Goal: Information Seeking & Learning: Check status

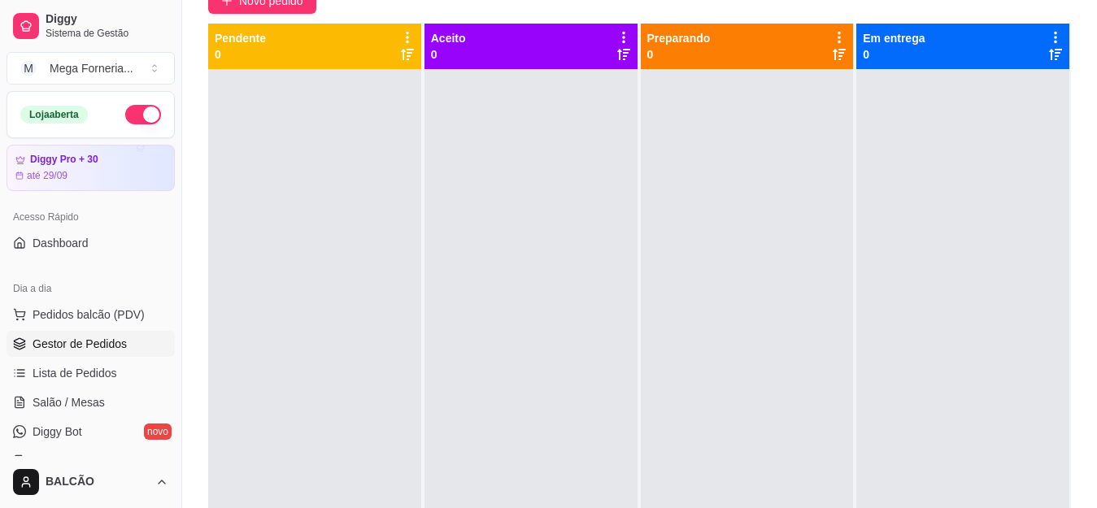
scroll to position [129, 0]
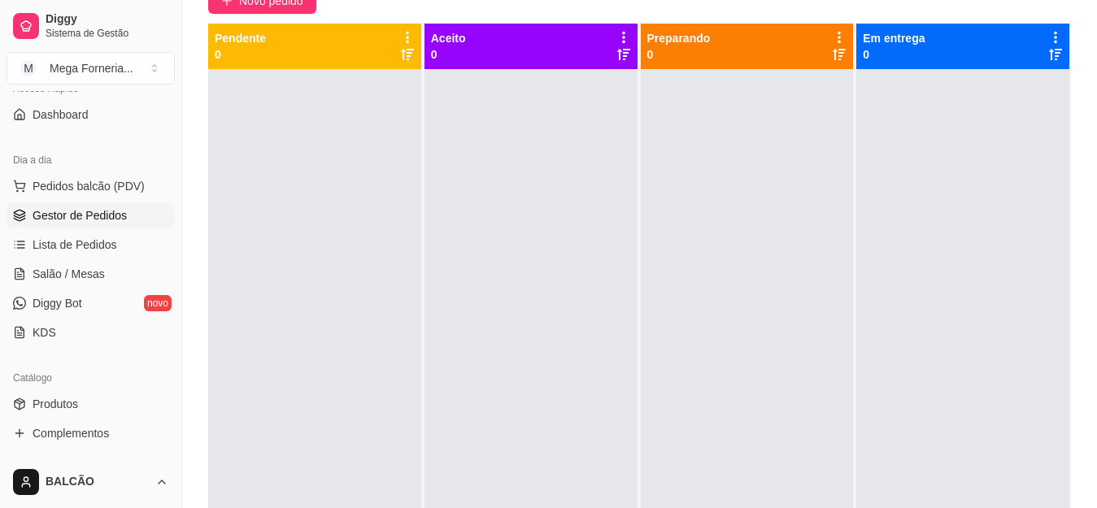
click at [1092, 130] on div "Selecione o tipo dos pedidos Todos os pedidos Pedidos sem agendamento Pedidos a…" at bounding box center [639, 224] width 915 height 655
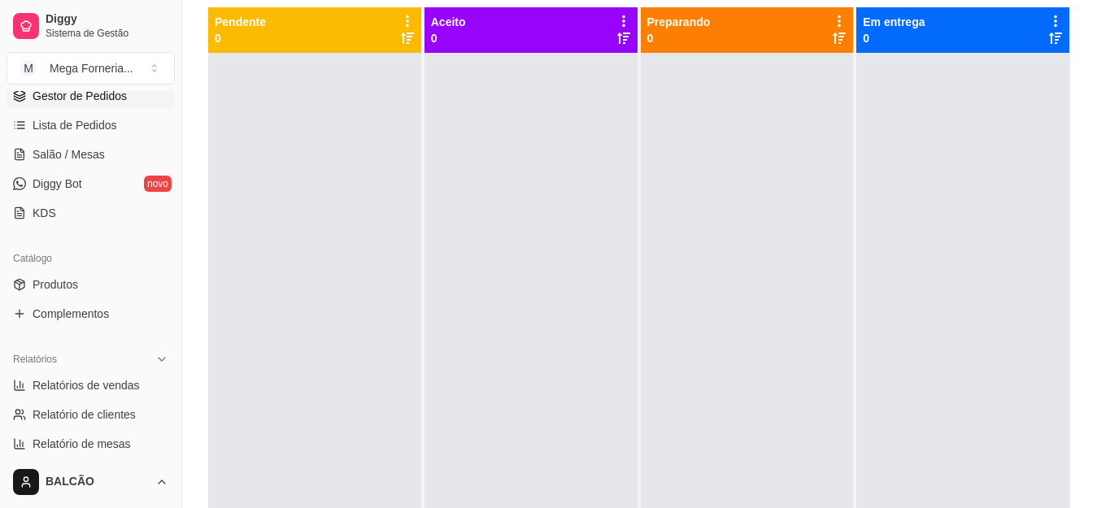
scroll to position [454, 0]
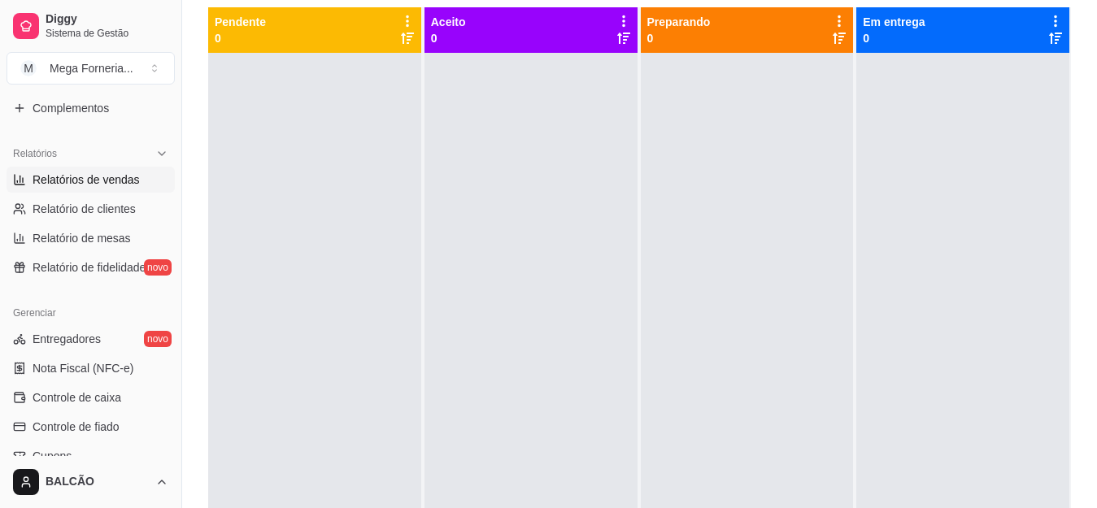
click at [111, 175] on span "Relatórios de vendas" at bounding box center [86, 180] width 107 height 16
select select "ALL"
select select "0"
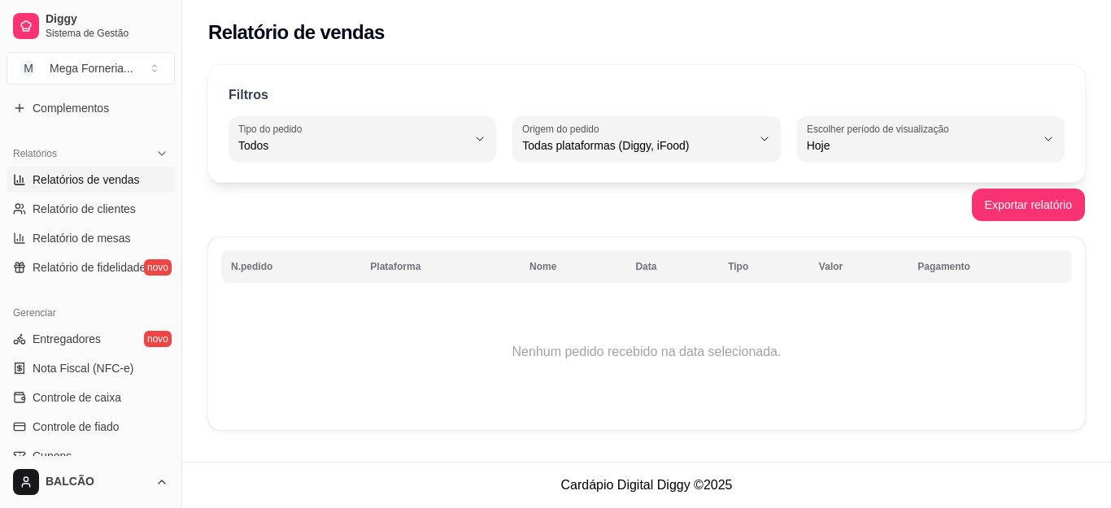
click at [857, 141] on span "Hoje" at bounding box center [921, 145] width 229 height 16
click at [728, 229] on div "Filtros ALL Tipo do pedido Todos Entrega Retirada Mesa Consumo local Tipo do pe…" at bounding box center [646, 252] width 929 height 394
click at [861, 155] on div "Hoje" at bounding box center [921, 139] width 229 height 33
click at [839, 219] on span "Ontem" at bounding box center [923, 210] width 216 height 15
type input "1"
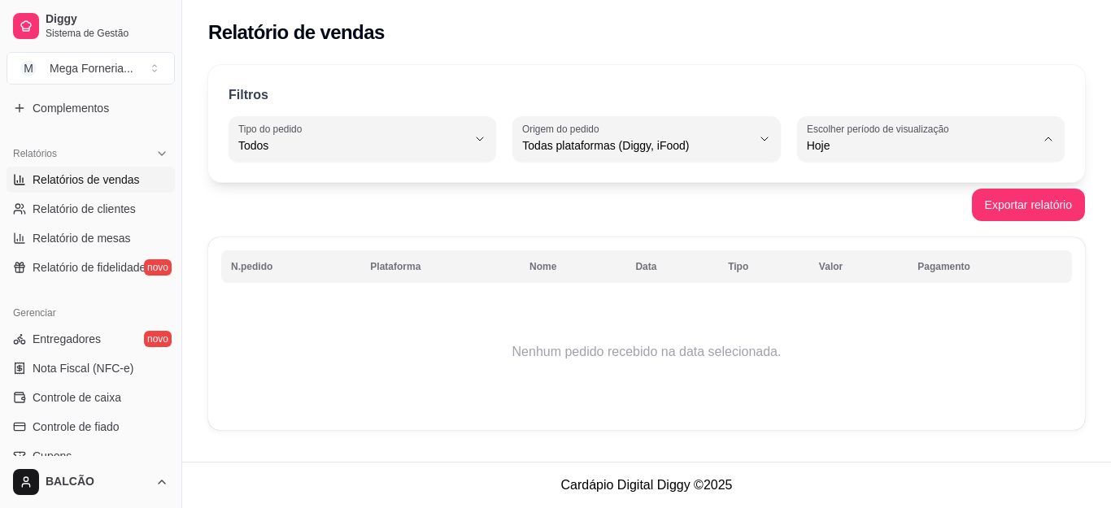
select select "1"
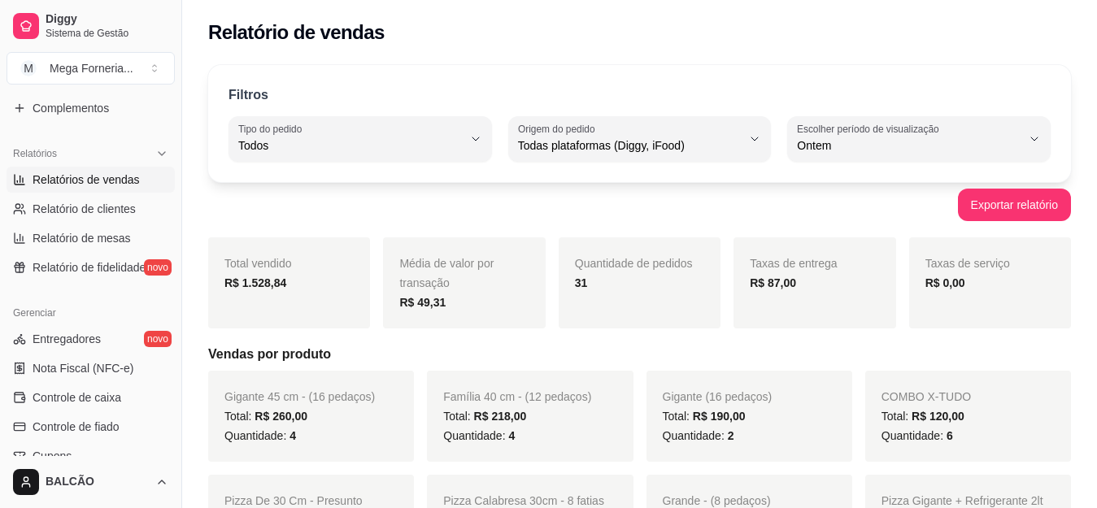
scroll to position [81, 0]
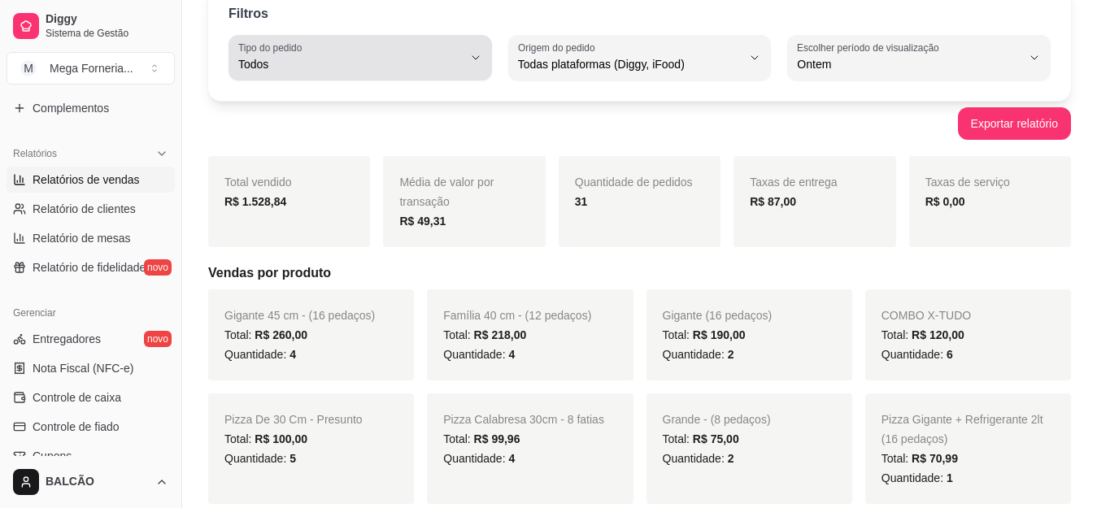
click at [315, 47] on div "Todos" at bounding box center [350, 57] width 224 height 33
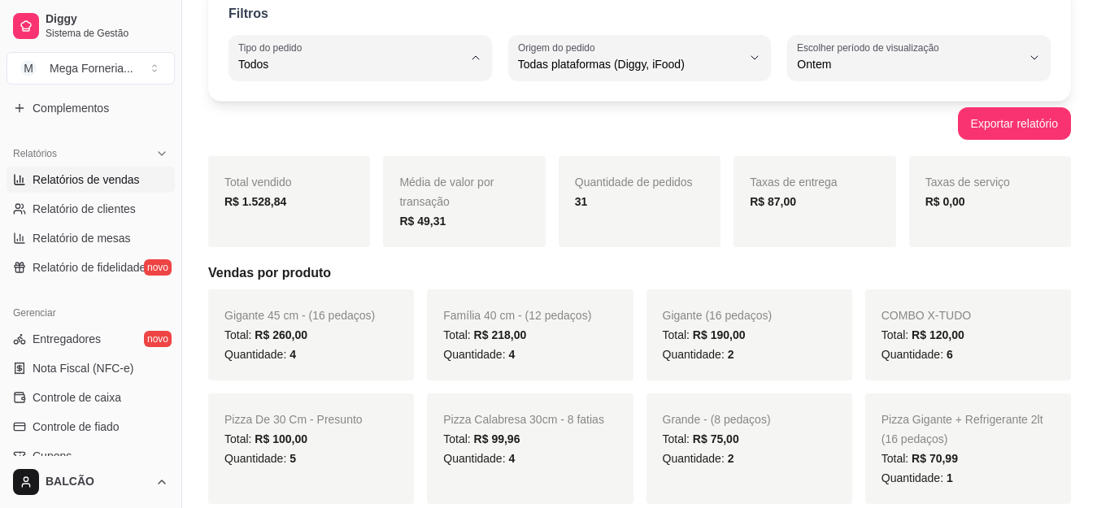
click at [325, 125] on span "Entrega" at bounding box center [352, 129] width 212 height 15
type input "DELIVERY"
select select "DELIVERY"
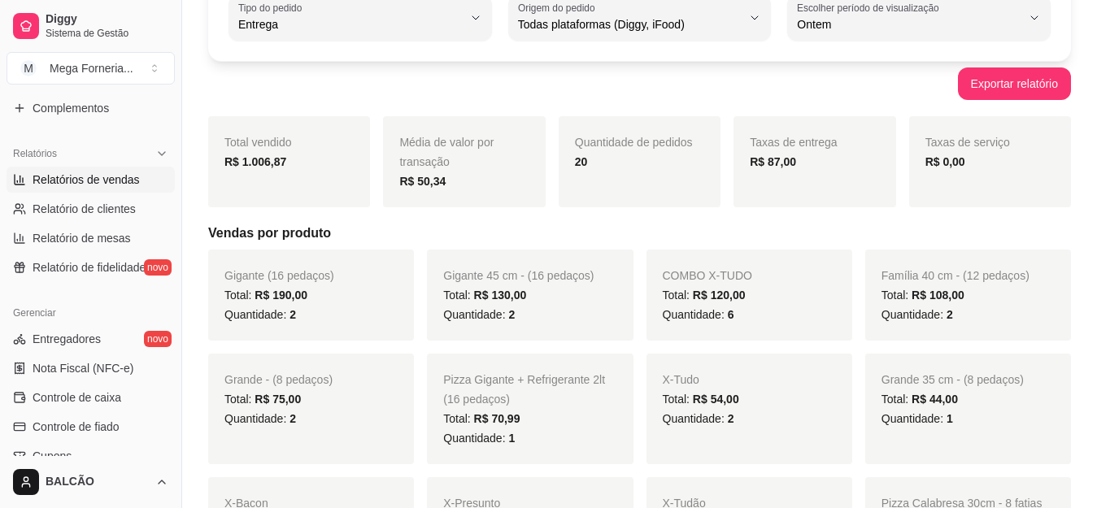
scroll to position [0, 0]
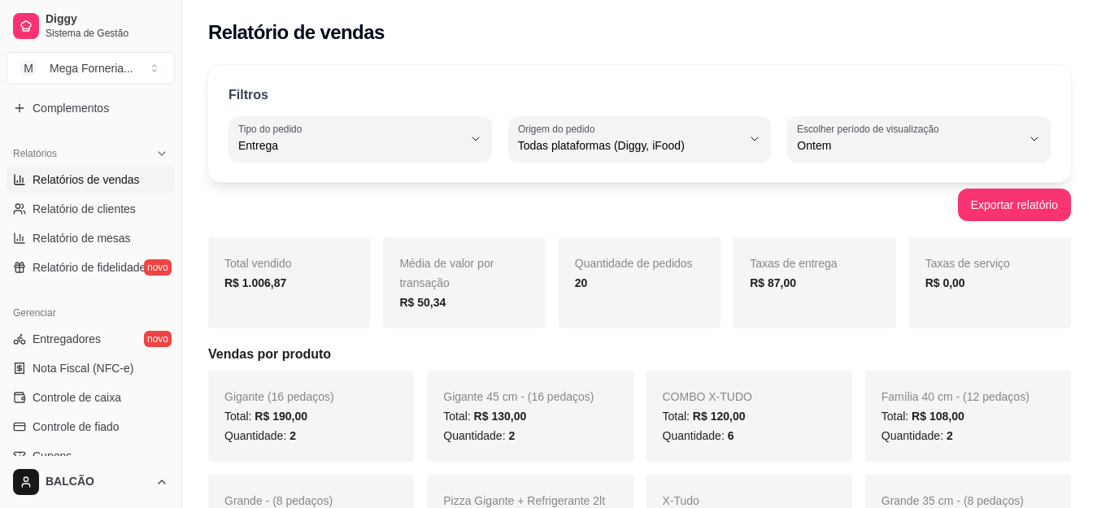
click at [778, 281] on strong "R$ 87,00" at bounding box center [773, 283] width 46 height 13
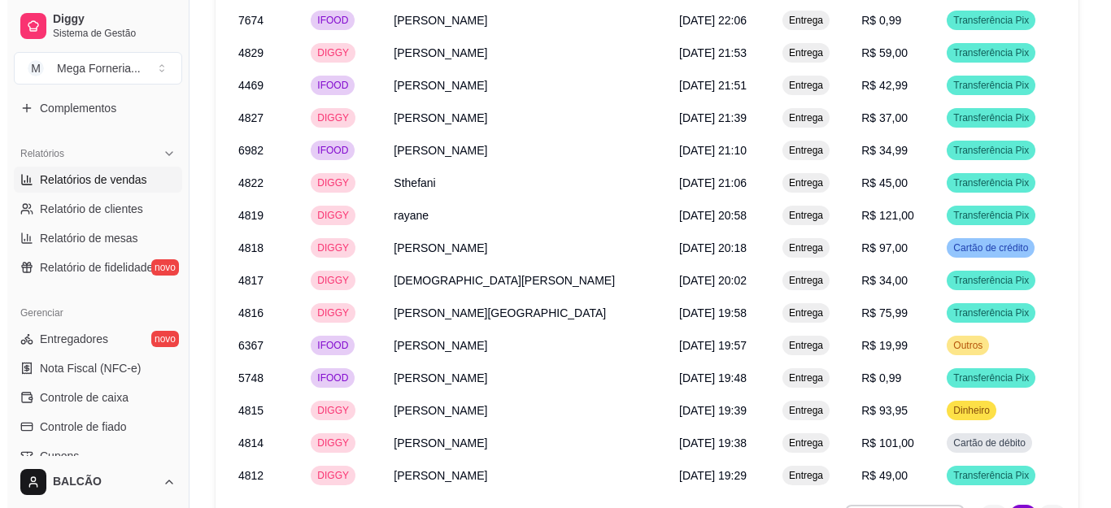
scroll to position [1832, 0]
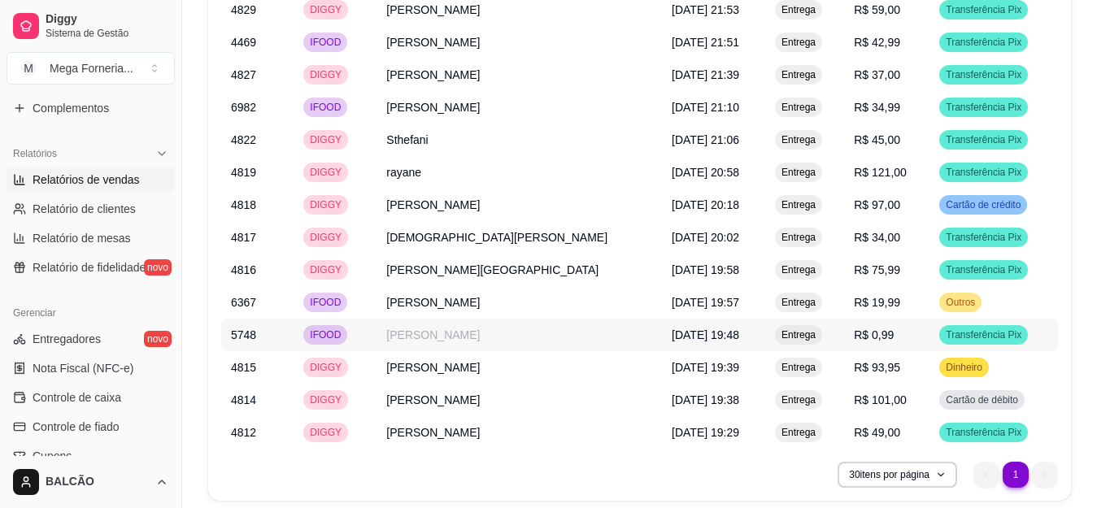
click at [551, 319] on td "[PERSON_NAME]" at bounding box center [519, 335] width 285 height 33
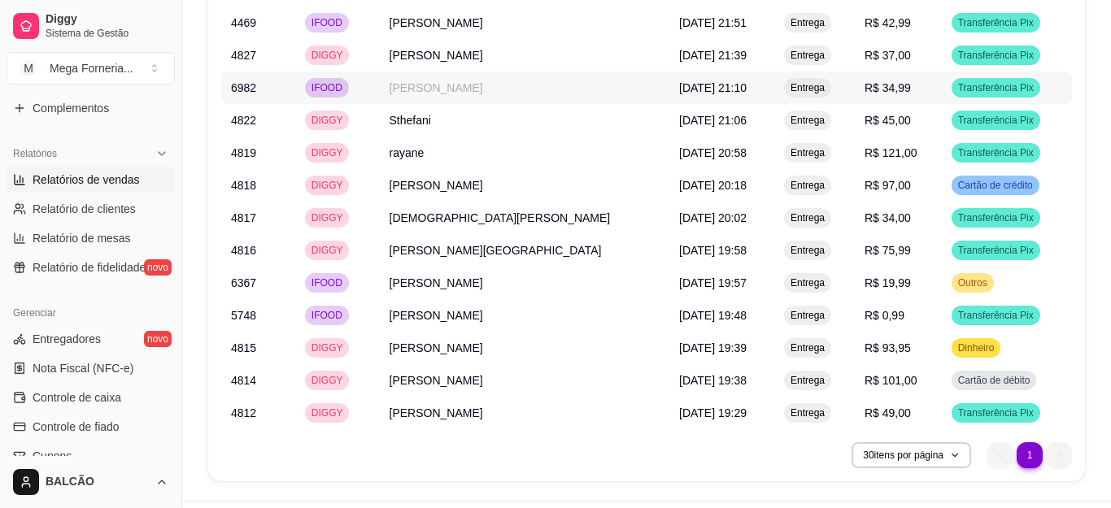
scroll to position [1813, 0]
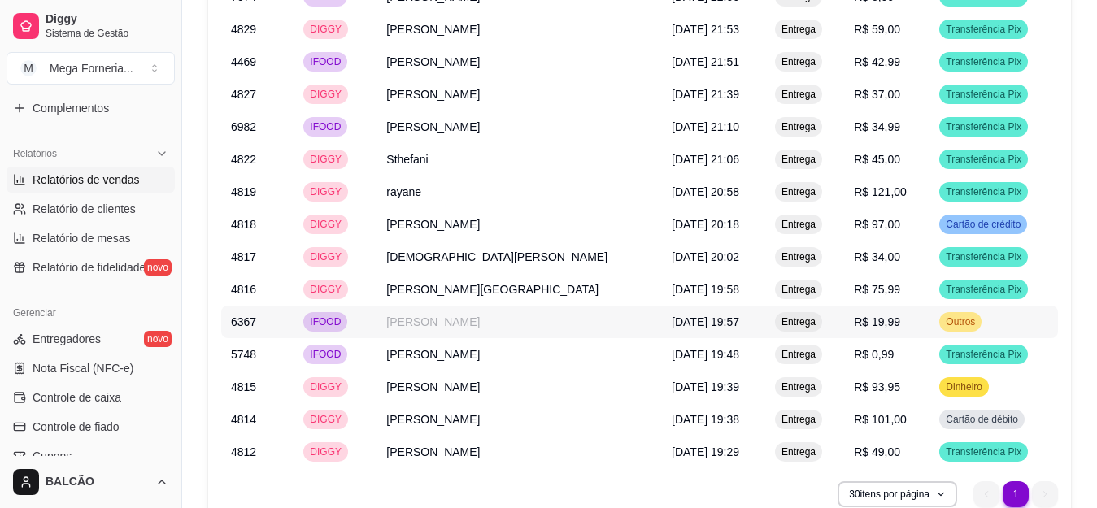
click at [492, 306] on td "[PERSON_NAME]" at bounding box center [519, 322] width 285 height 33
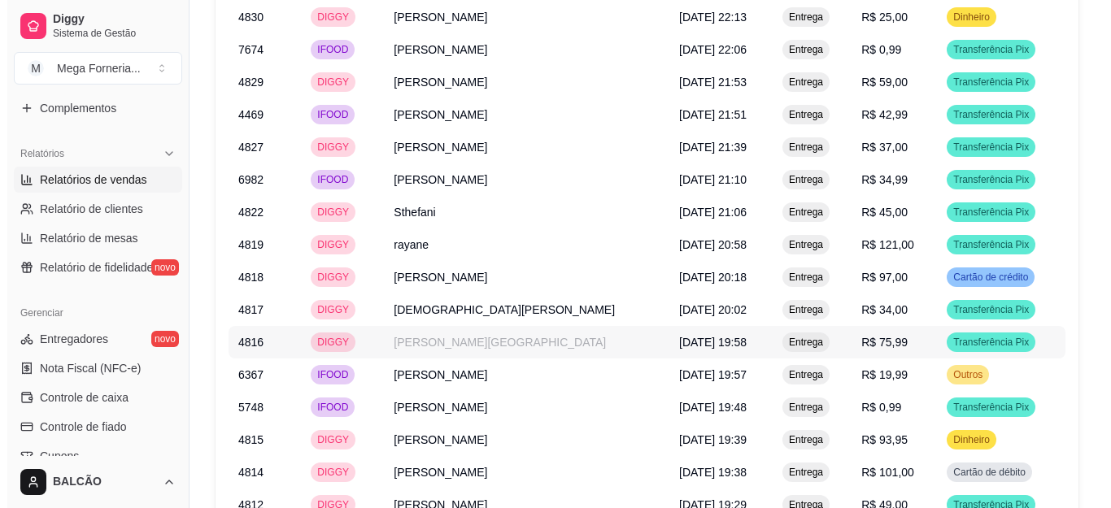
scroll to position [1732, 0]
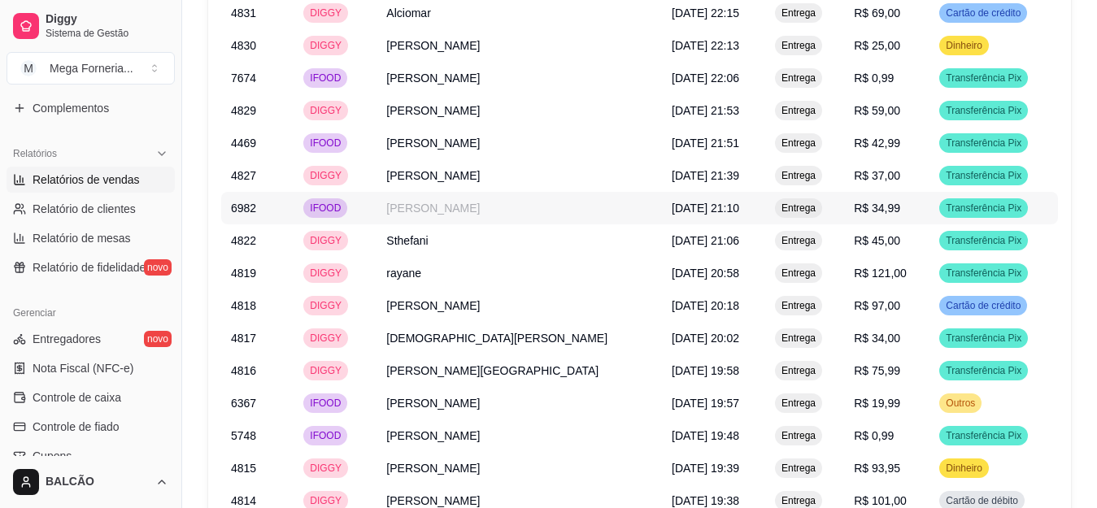
click at [466, 192] on td "[PERSON_NAME]" at bounding box center [519, 208] width 285 height 33
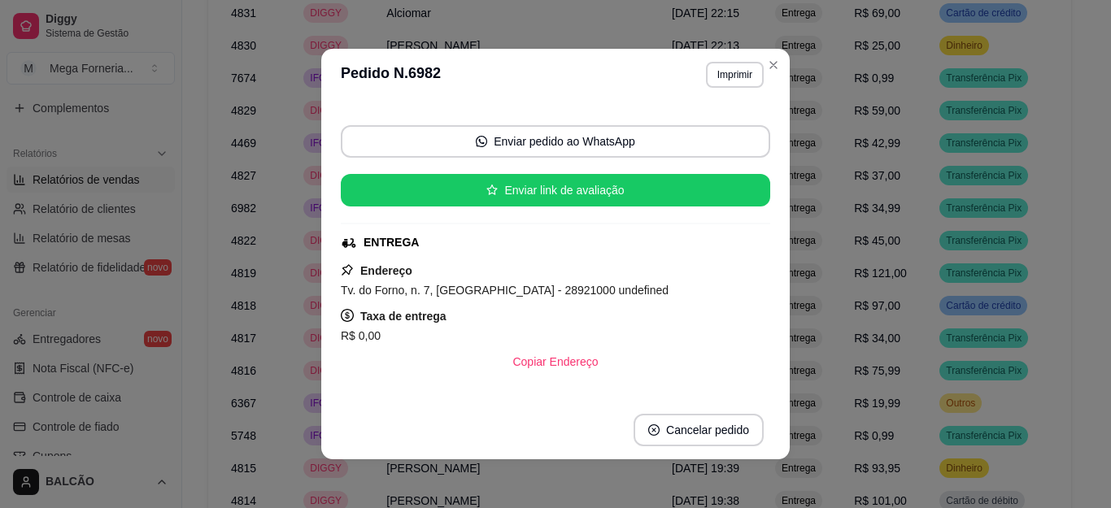
scroll to position [163, 0]
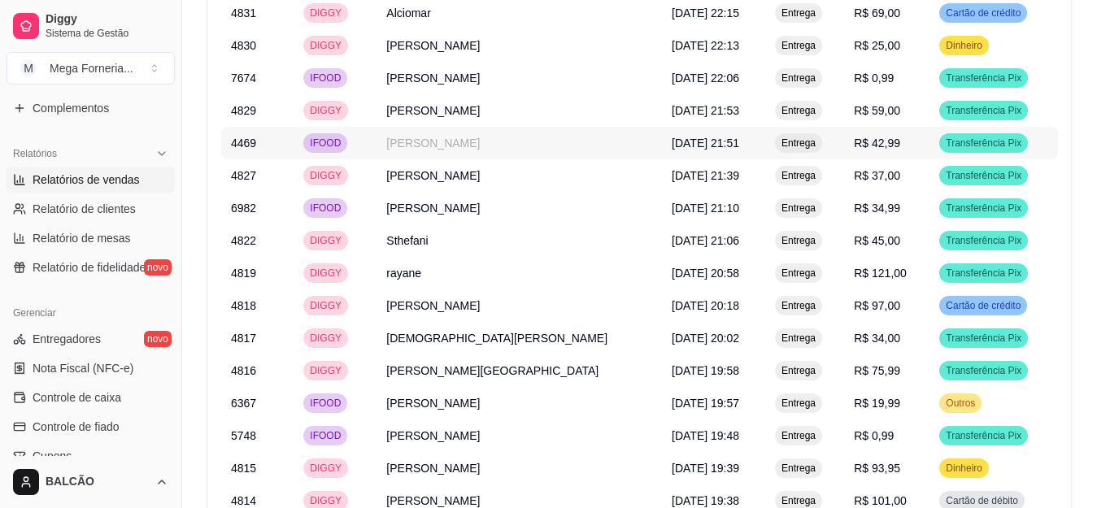
click at [432, 127] on td "[PERSON_NAME]" at bounding box center [519, 143] width 285 height 33
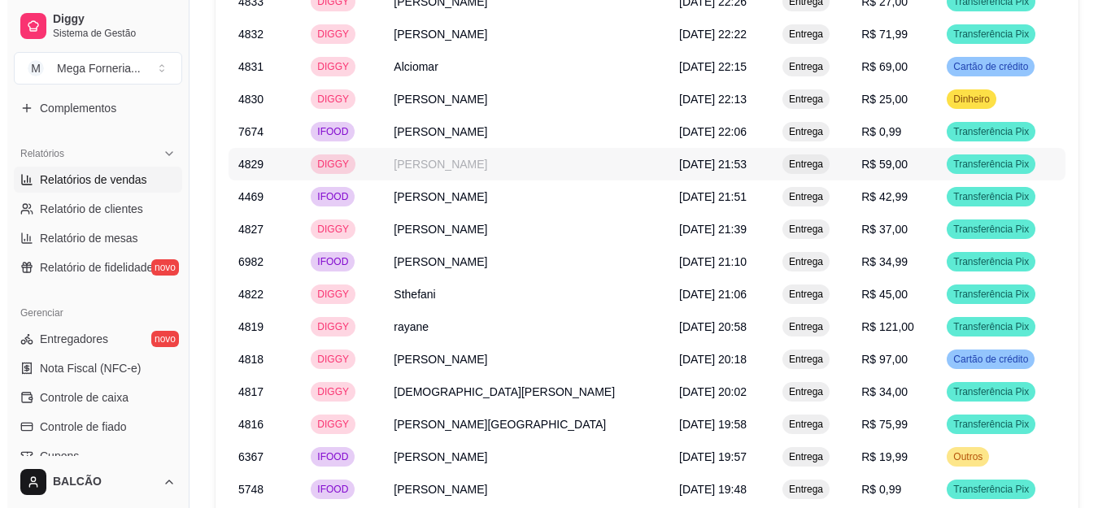
scroll to position [1650, 0]
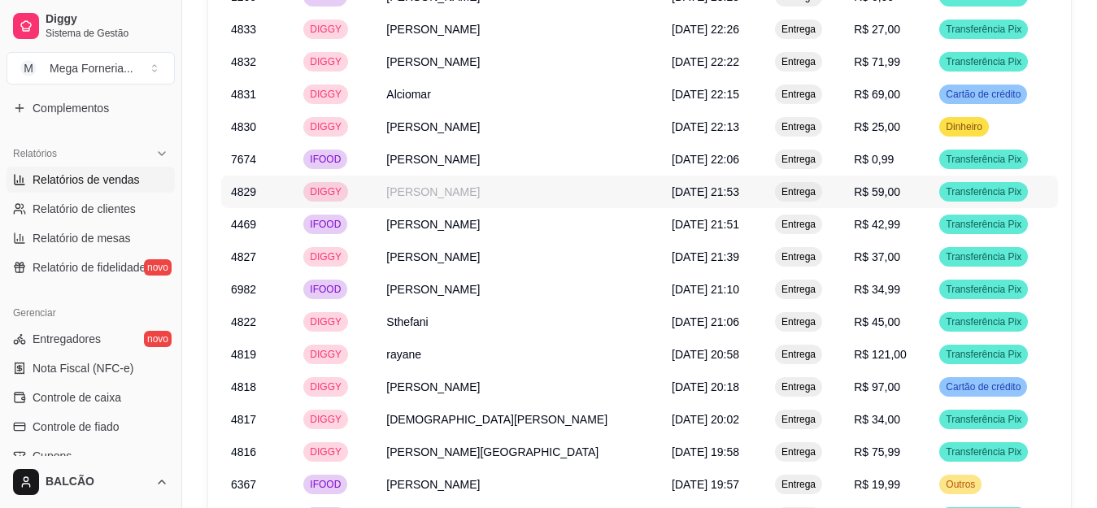
click at [481, 143] on td "[PERSON_NAME]" at bounding box center [519, 159] width 285 height 33
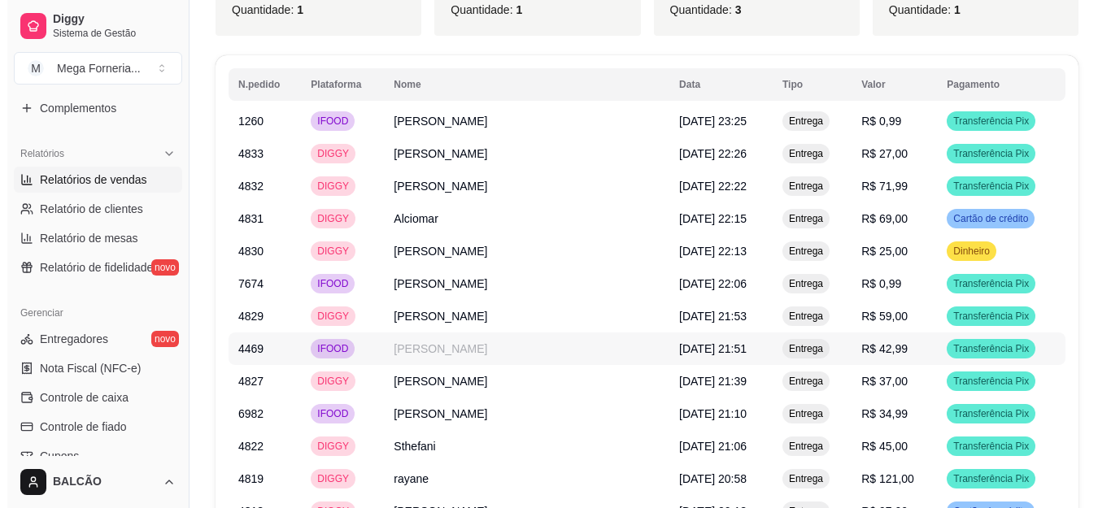
scroll to position [1488, 0]
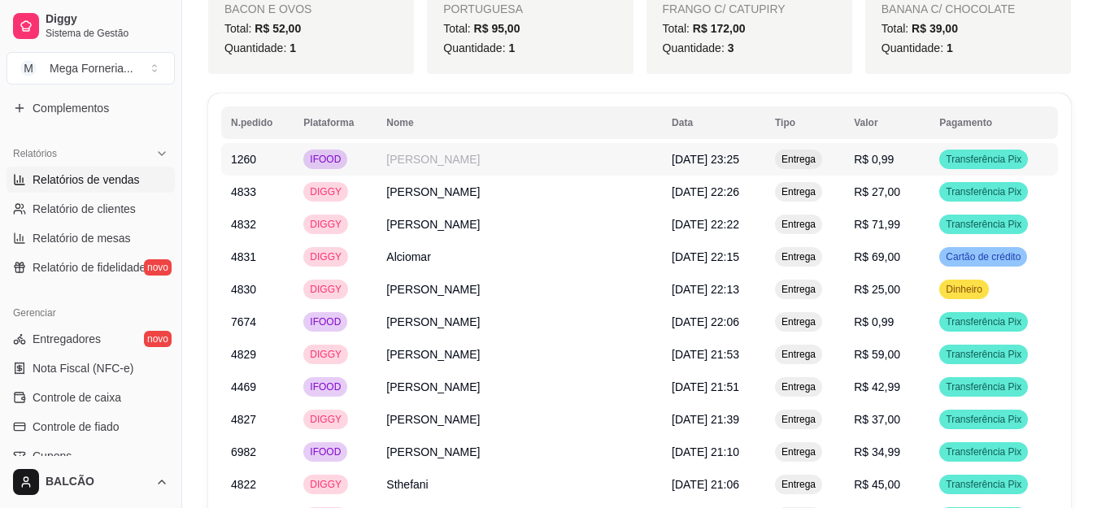
click at [434, 143] on td "[PERSON_NAME]" at bounding box center [519, 159] width 285 height 33
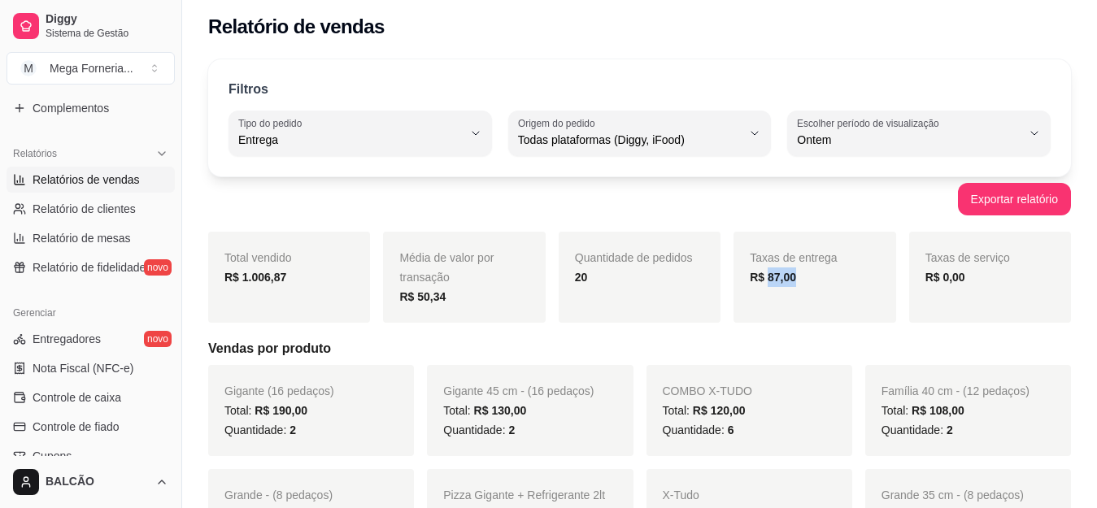
scroll to position [0, 0]
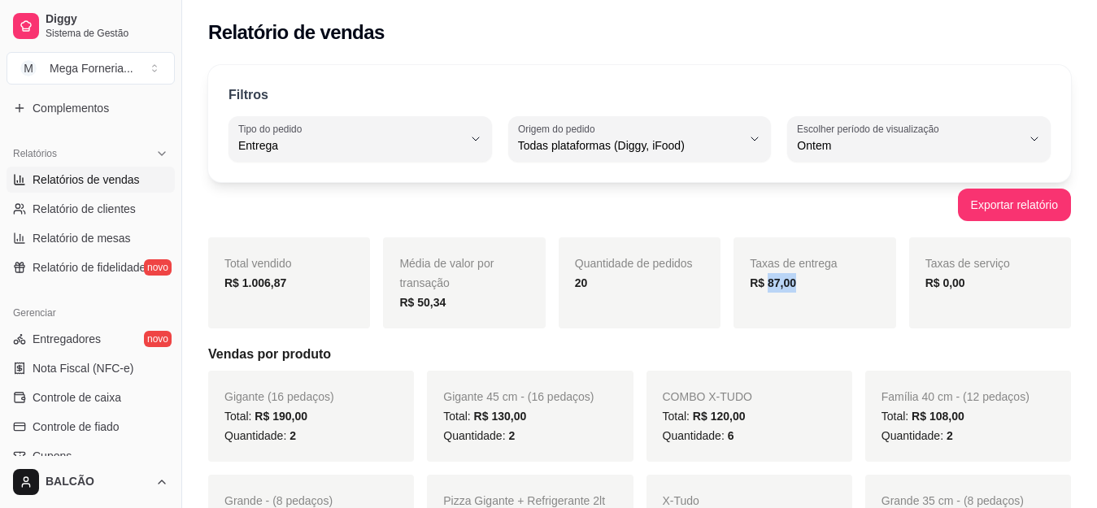
click at [256, 278] on strong "R$ 1.006,87" at bounding box center [255, 283] width 62 height 13
click at [386, 146] on span "Entrega" at bounding box center [350, 145] width 224 height 16
click at [363, 190] on span "Todos" at bounding box center [352, 183] width 212 height 15
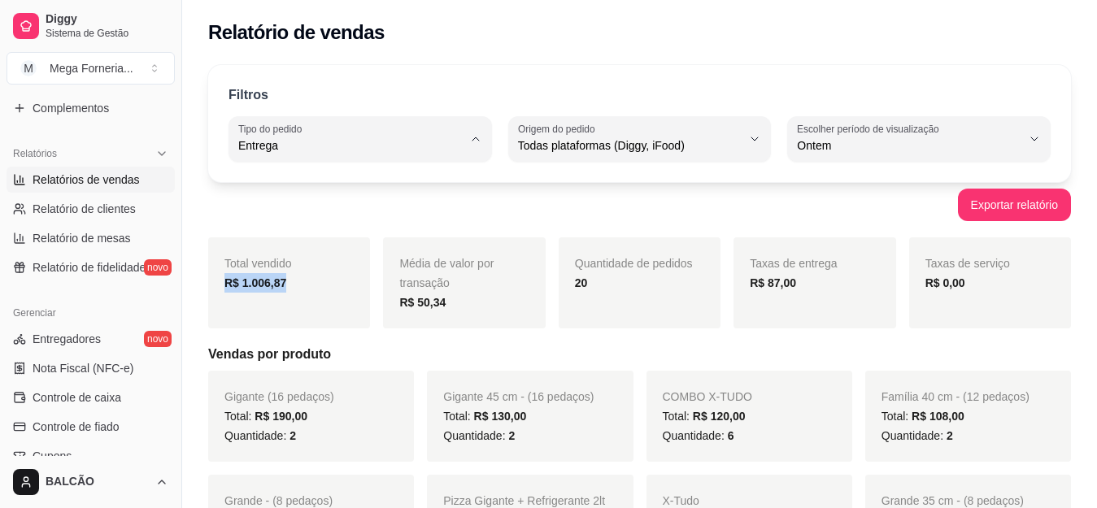
type input "ALL"
select select "ALL"
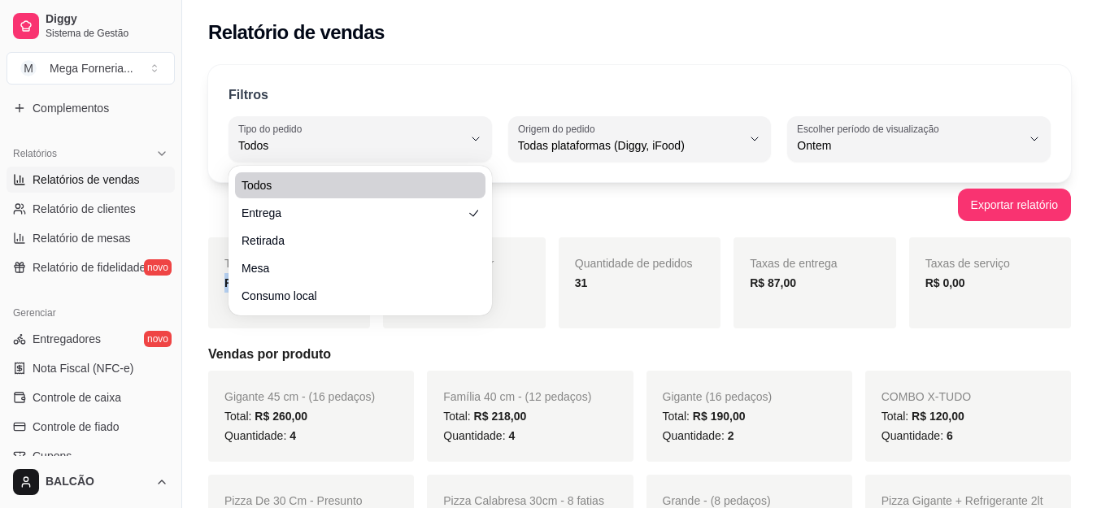
type input "IN_STORE"
select select "IN_STORE"
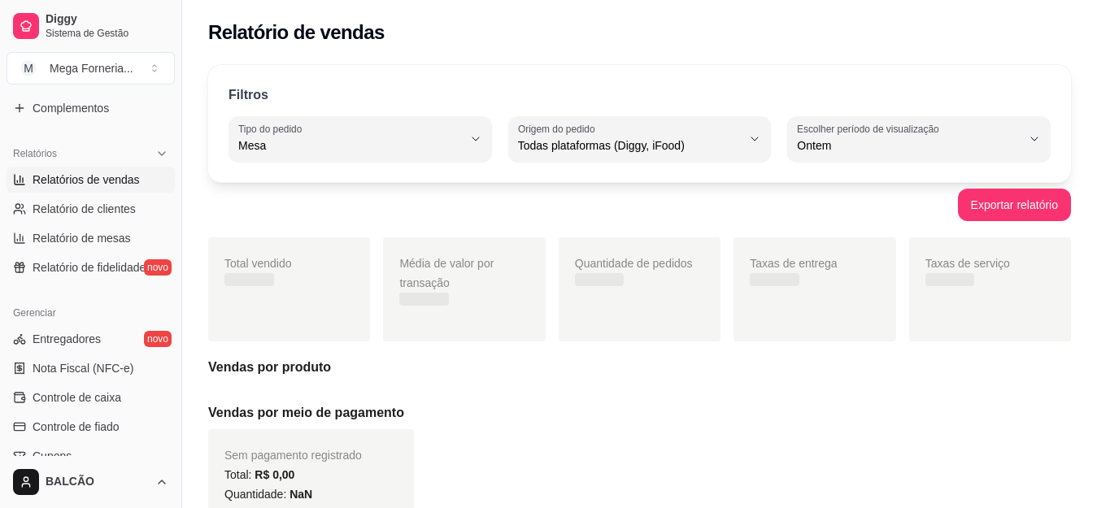
click at [342, 320] on div "Total vendido" at bounding box center [289, 289] width 162 height 104
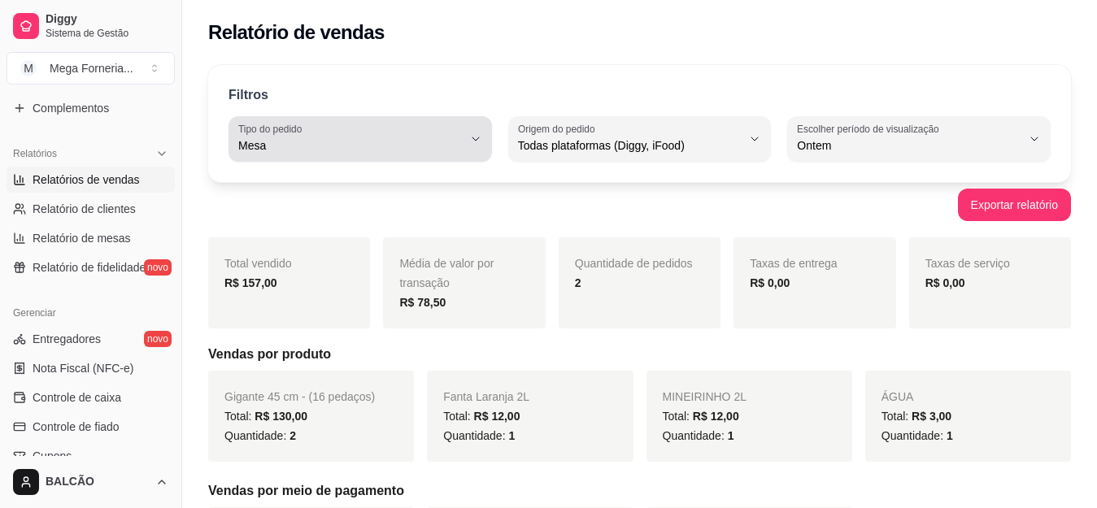
click at [390, 124] on div "Mesa" at bounding box center [350, 139] width 224 height 33
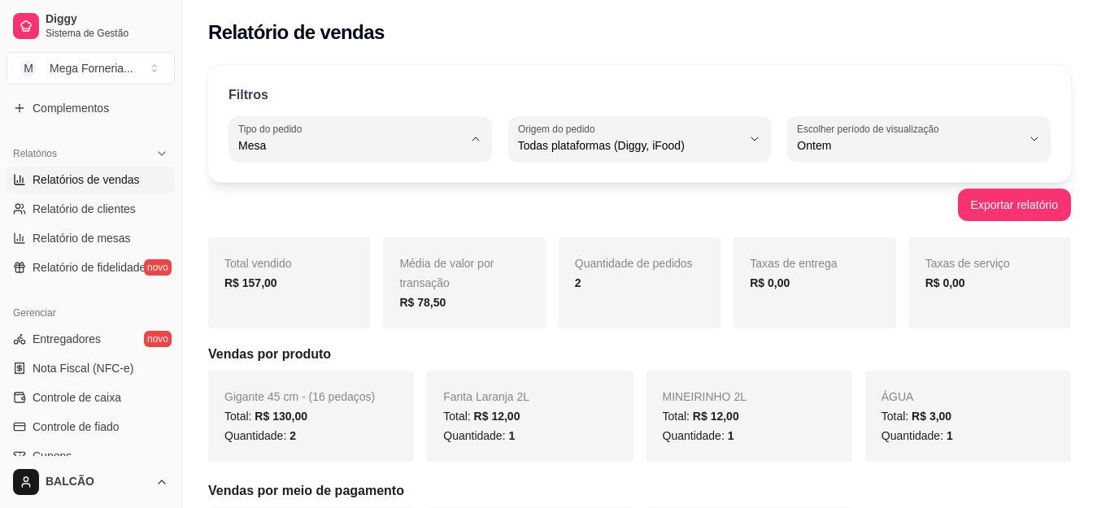
click at [310, 195] on li "Todos" at bounding box center [360, 184] width 240 height 25
type input "ALL"
select select "ALL"
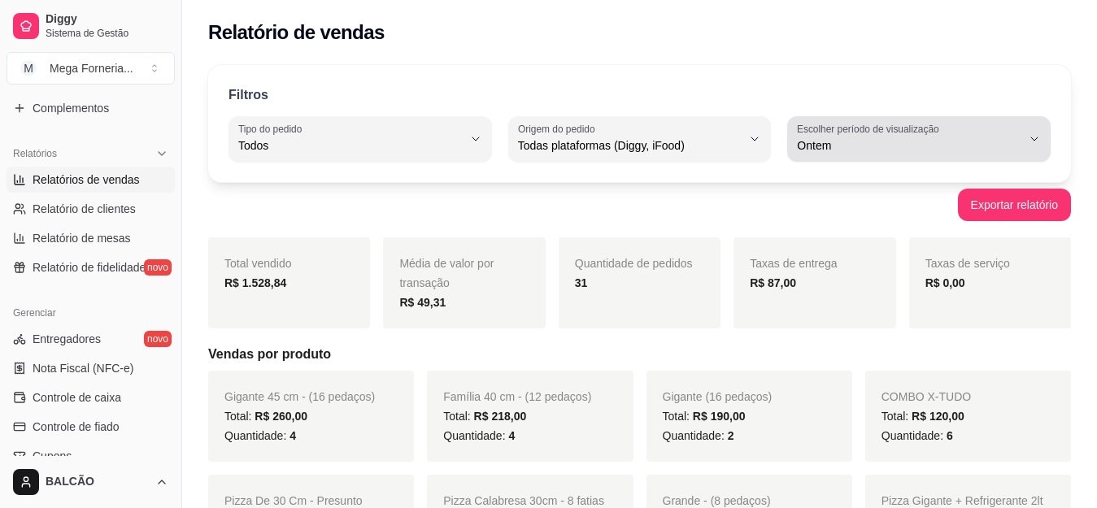
click at [920, 148] on span "Ontem" at bounding box center [909, 145] width 224 height 16
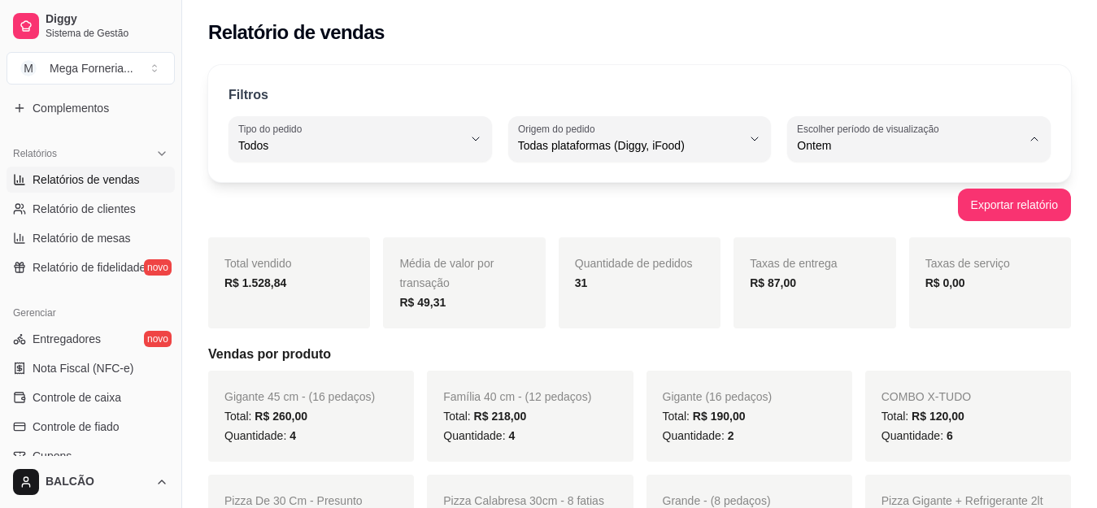
click at [433, 303] on strong "R$ 49,31" at bounding box center [422, 302] width 46 height 13
click at [270, 285] on strong "R$ 1.528,84" at bounding box center [255, 283] width 62 height 13
click at [394, 255] on div "Média de valor por transação R$ 49,31" at bounding box center [464, 282] width 162 height 91
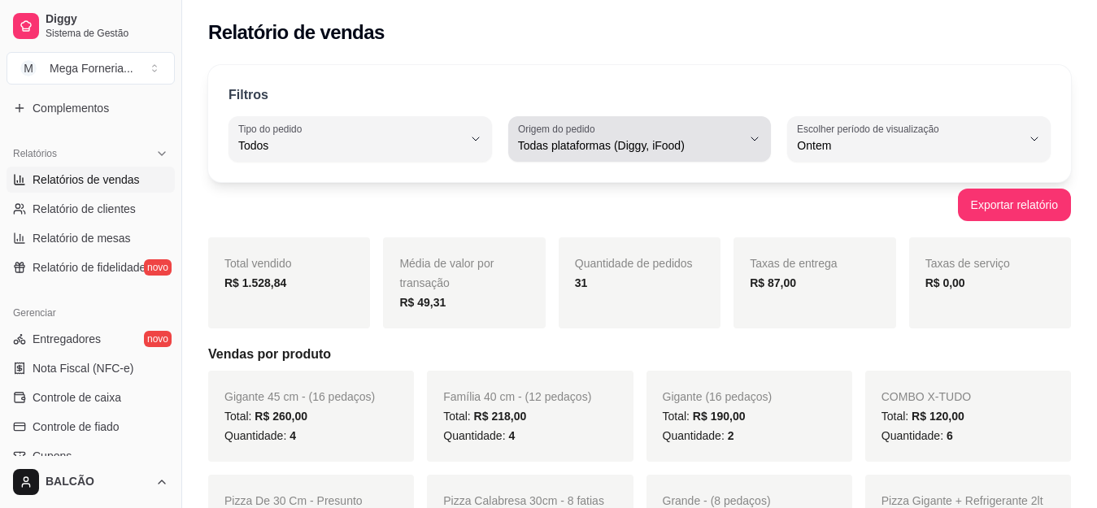
click at [643, 146] on span "Todas plataformas (Diggy, iFood)" at bounding box center [630, 145] width 224 height 16
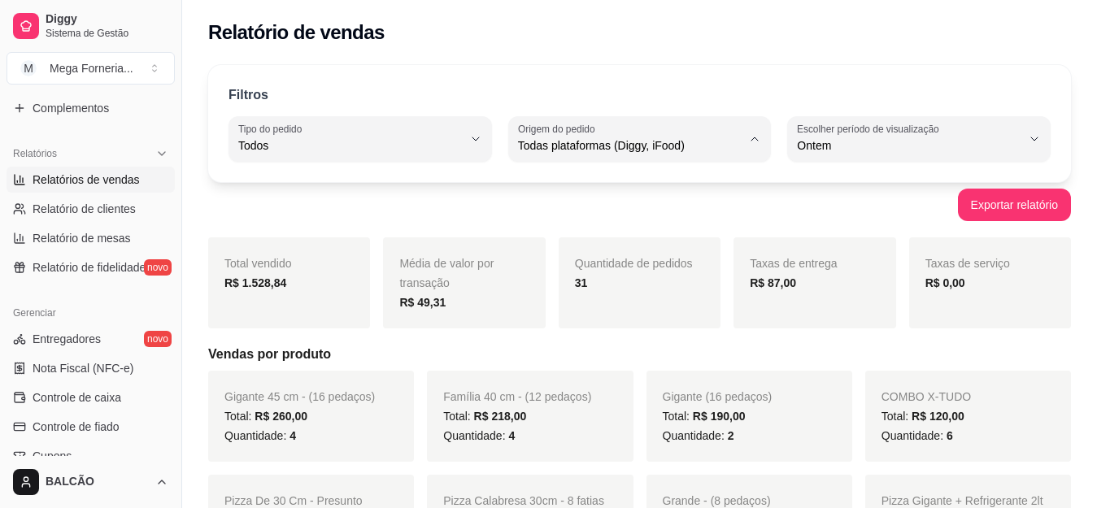
click at [649, 246] on span "iFood" at bounding box center [631, 237] width 212 height 15
type input "IFOOD"
select select "IFOOD"
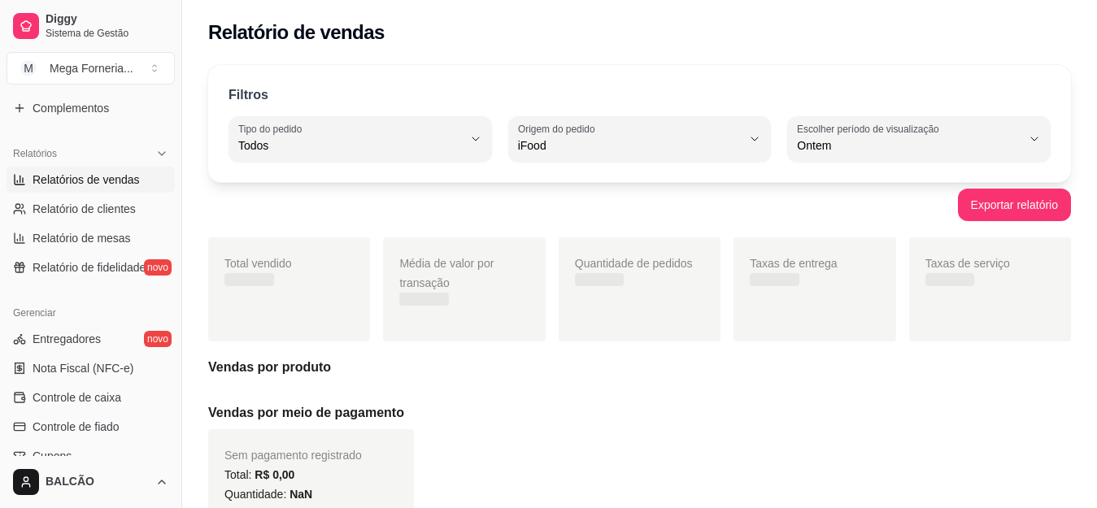
scroll to position [15, 0]
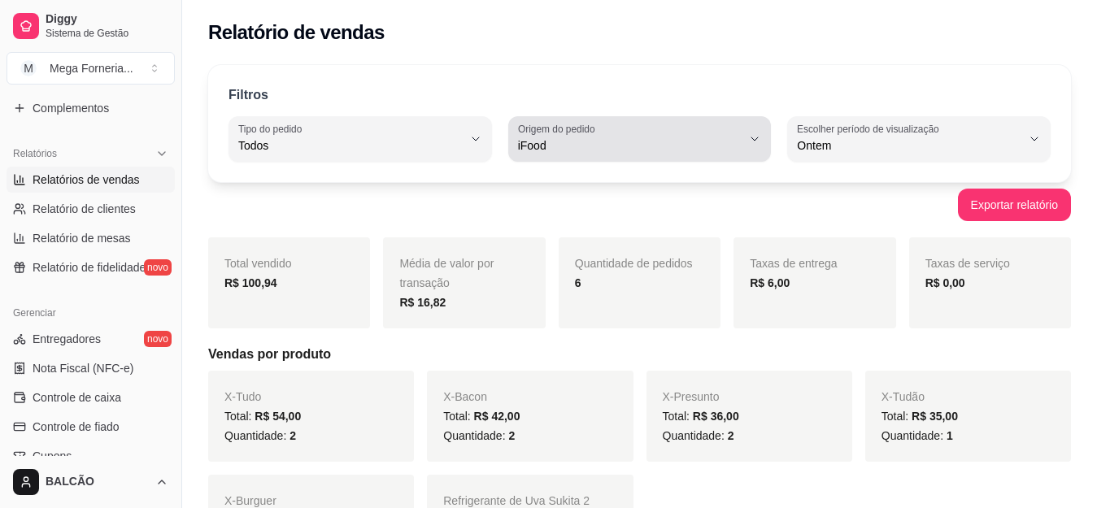
click at [551, 150] on span "iFood" at bounding box center [630, 145] width 224 height 16
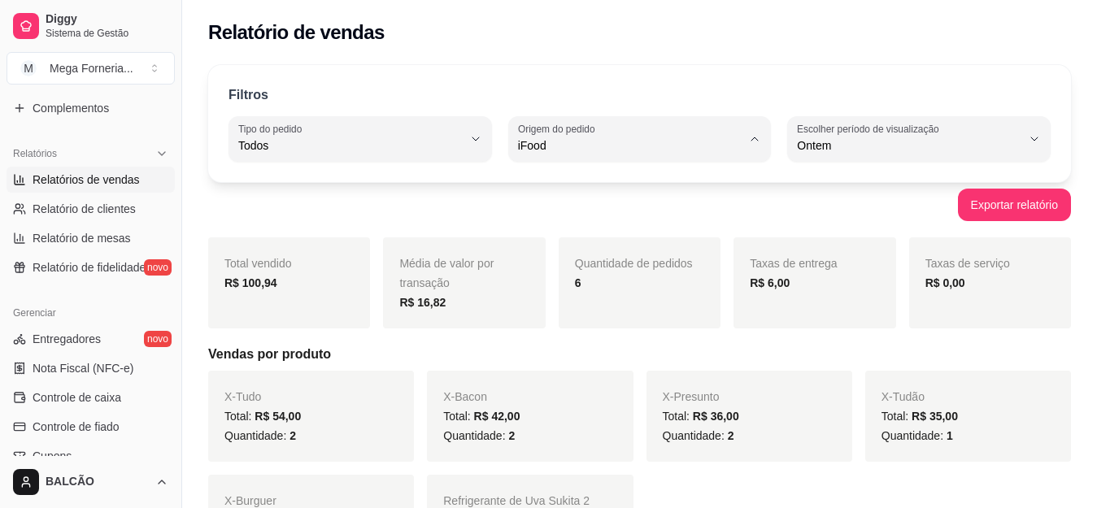
click at [565, 176] on li "Todas plataformas (Diggy, iFood)" at bounding box center [640, 184] width 240 height 25
type input "ALL"
select select "ALL"
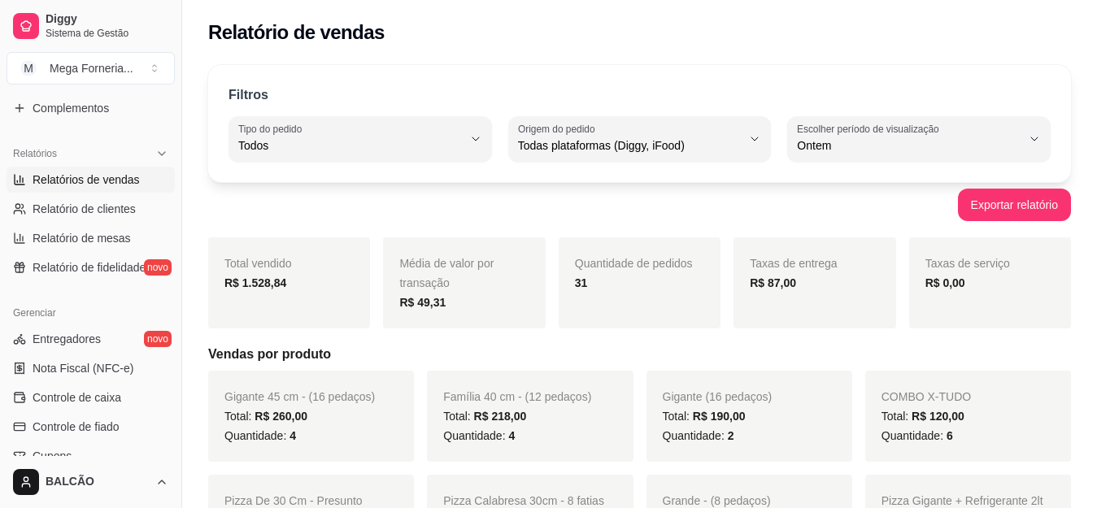
click at [669, 36] on div "Relatório de vendas" at bounding box center [639, 33] width 863 height 26
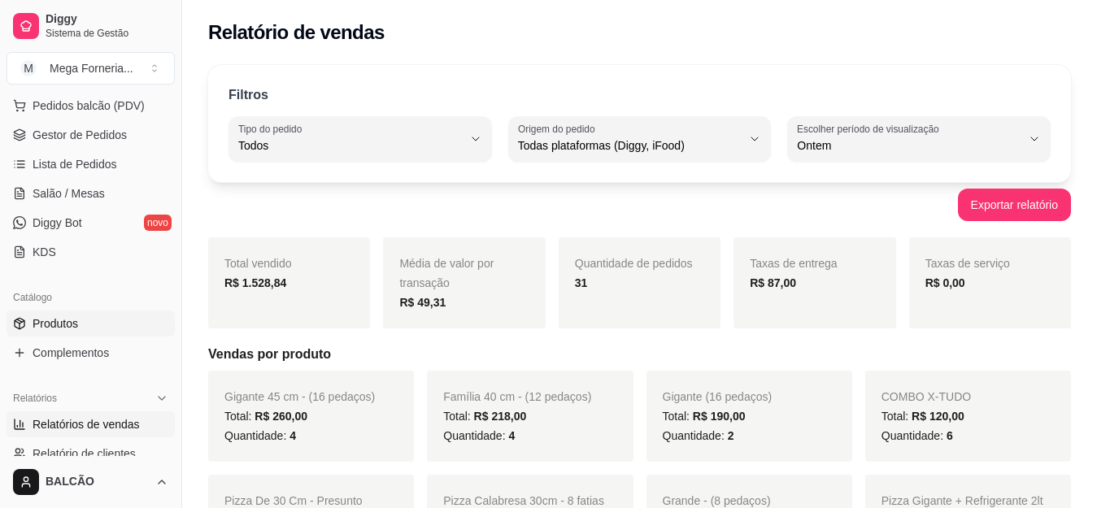
scroll to position [0, 0]
